Goal: Find specific page/section: Find specific page/section

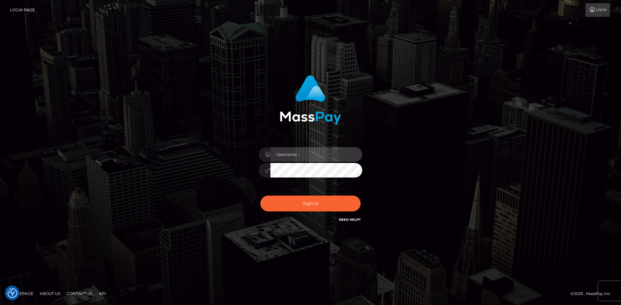
click at [270, 156] on input "text" at bounding box center [316, 154] width 92 height 15
paste input "[PERSON_NAME]"
type input "[PERSON_NAME]"
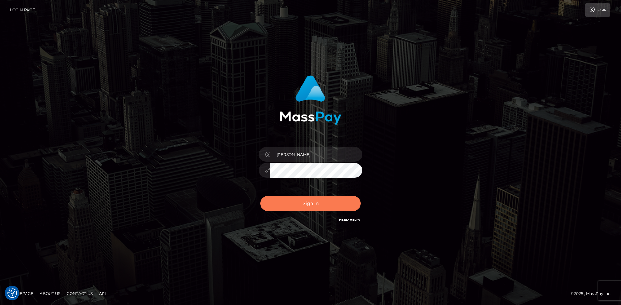
click at [281, 203] on button "Sign in" at bounding box center [310, 204] width 100 height 16
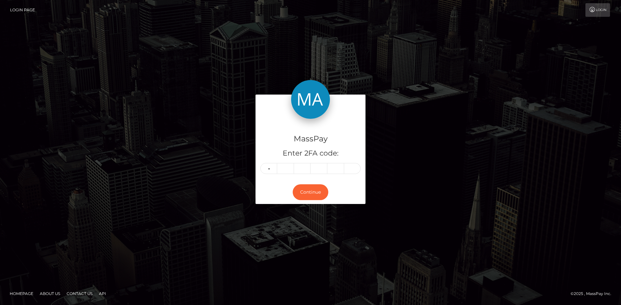
type input "2"
type input "0"
type input "6"
type input "2"
type input "5"
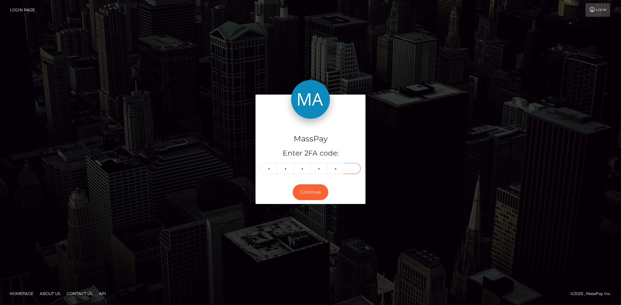
type input "4"
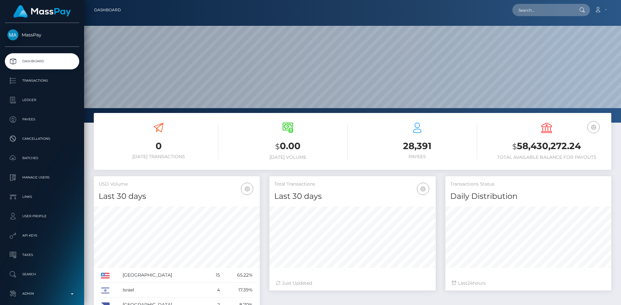
scroll to position [115, 166]
click at [525, 12] on input "text" at bounding box center [542, 10] width 61 height 12
paste input "813659036737101824_2"
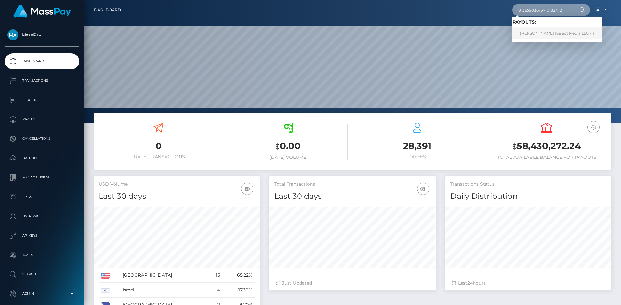
type input "813659036737101824_2"
click at [544, 34] on link "Amber Tucker (Select Media LLC - )" at bounding box center [556, 33] width 89 height 12
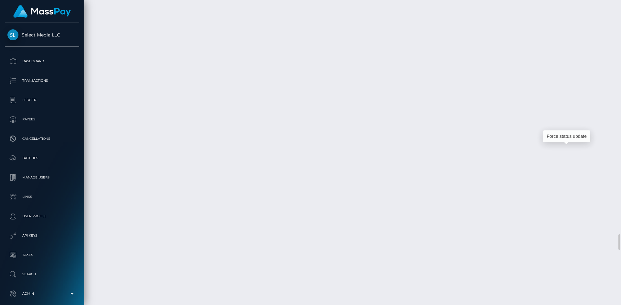
scroll to position [78, 166]
